Goal: Transaction & Acquisition: Download file/media

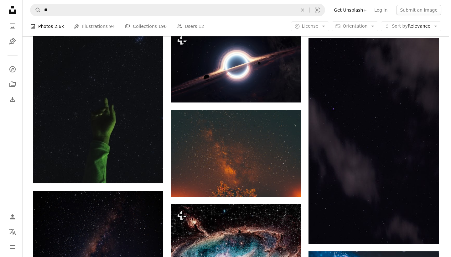
scroll to position [13869, 0]
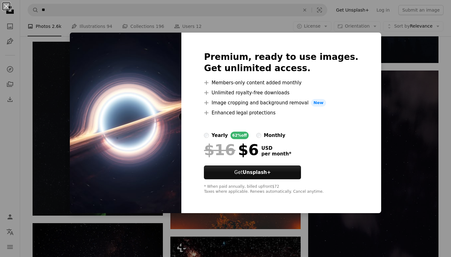
click at [24, 80] on div "An X shape Premium, ready to use images. Get unlimited access. A plus sign Memb…" at bounding box center [225, 128] width 451 height 257
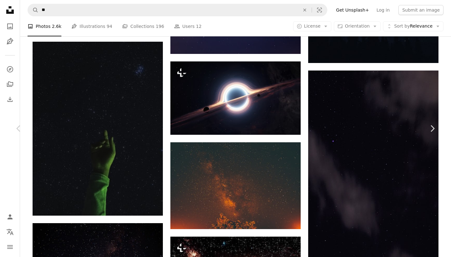
click at [6, 6] on button "An X shape" at bounding box center [7, 7] width 8 height 8
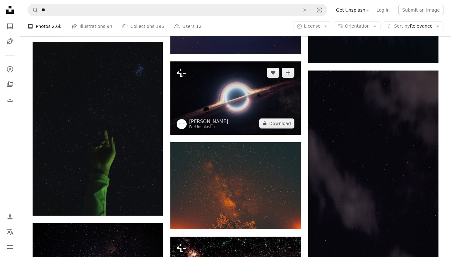
click at [6, 6] on icon "Unsplash logo Unsplash Home" at bounding box center [10, 10] width 13 height 13
drag, startPoint x: 236, startPoint y: 92, endPoint x: 233, endPoint y: 103, distance: 11.6
click at [237, 92] on img at bounding box center [235, 97] width 130 height 73
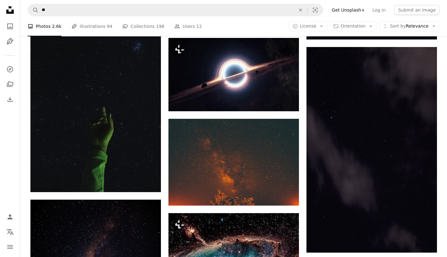
scroll to position [13805, 0]
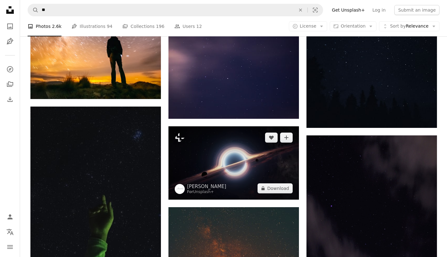
click at [241, 165] on img at bounding box center [233, 162] width 130 height 73
click at [222, 154] on img at bounding box center [233, 162] width 130 height 73
click at [234, 169] on img at bounding box center [233, 162] width 130 height 73
click at [233, 170] on img at bounding box center [233, 162] width 130 height 73
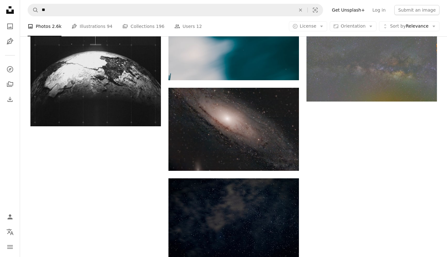
scroll to position [15077, 0]
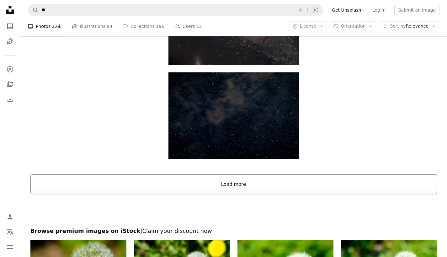
click at [242, 184] on button "Load more" at bounding box center [233, 184] width 406 height 20
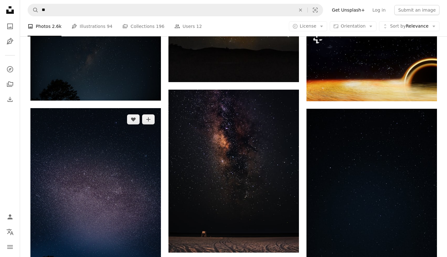
scroll to position [23387, 0]
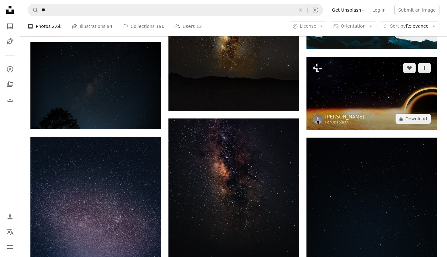
click at [355, 100] on img at bounding box center [371, 93] width 130 height 73
click at [381, 99] on img at bounding box center [371, 93] width 130 height 73
click at [354, 88] on img at bounding box center [371, 93] width 130 height 73
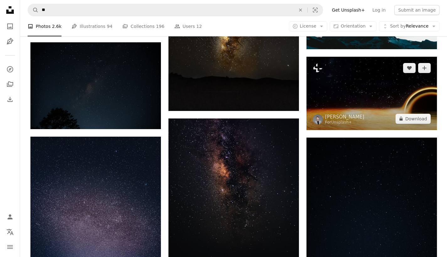
click at [369, 102] on img at bounding box center [371, 93] width 130 height 73
click at [384, 91] on img at bounding box center [371, 93] width 130 height 73
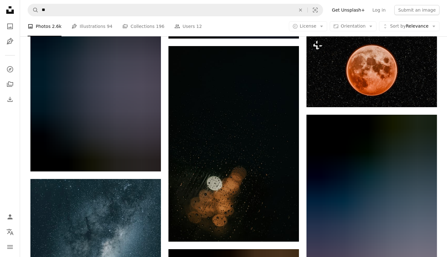
scroll to position [24723, 0]
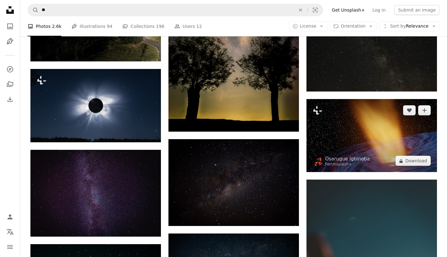
click at [363, 128] on img at bounding box center [371, 135] width 130 height 73
click at [374, 140] on img at bounding box center [371, 135] width 130 height 73
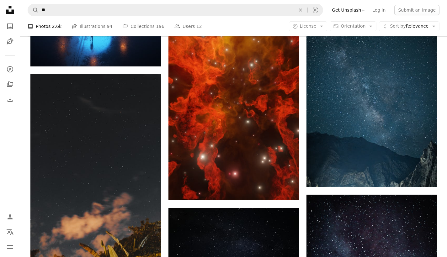
scroll to position [33109, 0]
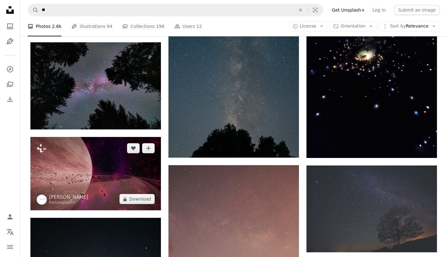
click at [106, 168] on img at bounding box center [95, 173] width 130 height 73
click at [96, 172] on img at bounding box center [95, 173] width 130 height 73
click at [85, 164] on img at bounding box center [95, 173] width 130 height 73
click at [107, 171] on img at bounding box center [95, 173] width 130 height 73
click at [133, 197] on button "A lock Download" at bounding box center [136, 199] width 35 height 10
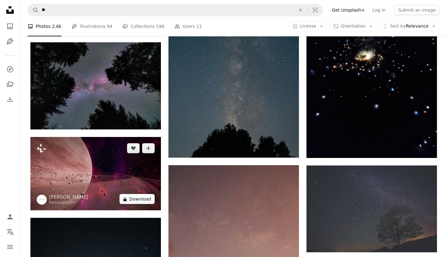
click at [137, 196] on button "A lock Download" at bounding box center [136, 199] width 35 height 10
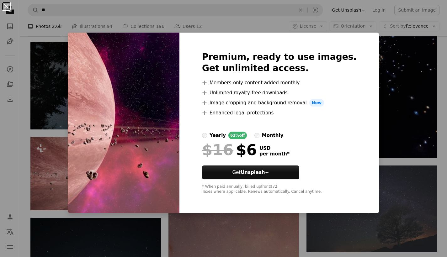
click at [8, 7] on button "An X shape" at bounding box center [7, 7] width 8 height 8
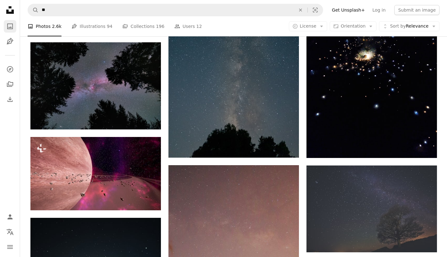
drag, startPoint x: 7, startPoint y: 5, endPoint x: 7, endPoint y: 28, distance: 22.9
click at [7, 5] on icon "Unsplash logo Unsplash Home" at bounding box center [10, 10] width 13 height 13
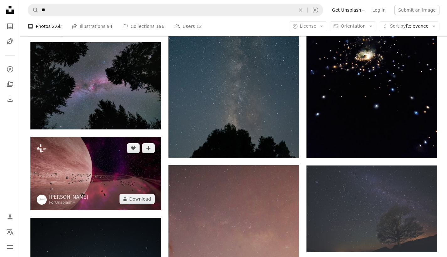
click at [85, 168] on img at bounding box center [95, 173] width 130 height 73
click at [99, 164] on img at bounding box center [95, 173] width 130 height 73
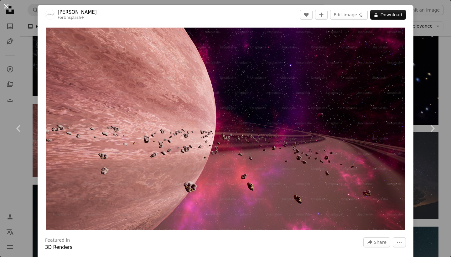
click at [6, 5] on button "An X shape" at bounding box center [7, 7] width 8 height 8
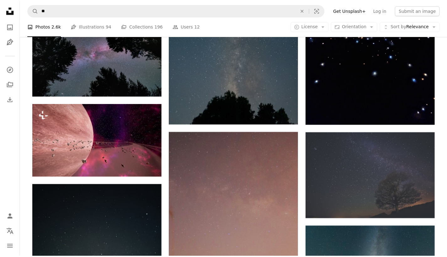
scroll to position [34246, 0]
